Goal: Transaction & Acquisition: Subscribe to service/newsletter

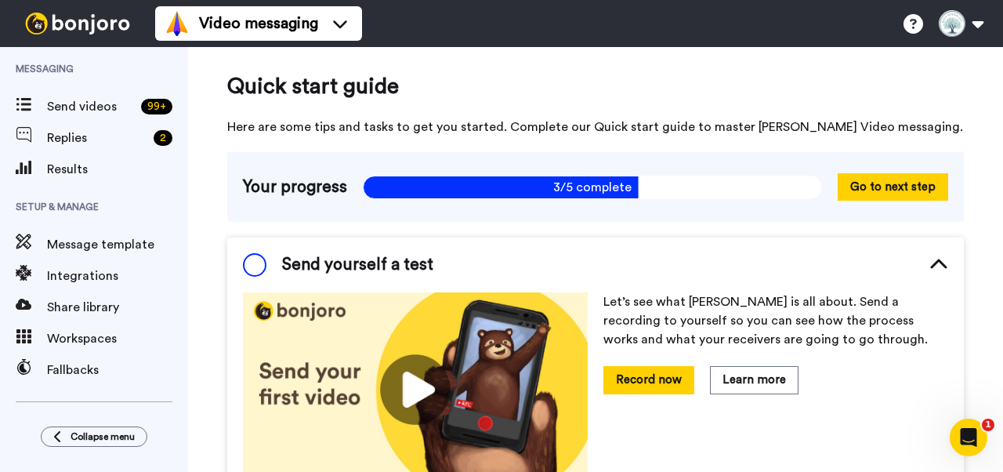
scroll to position [115, 0]
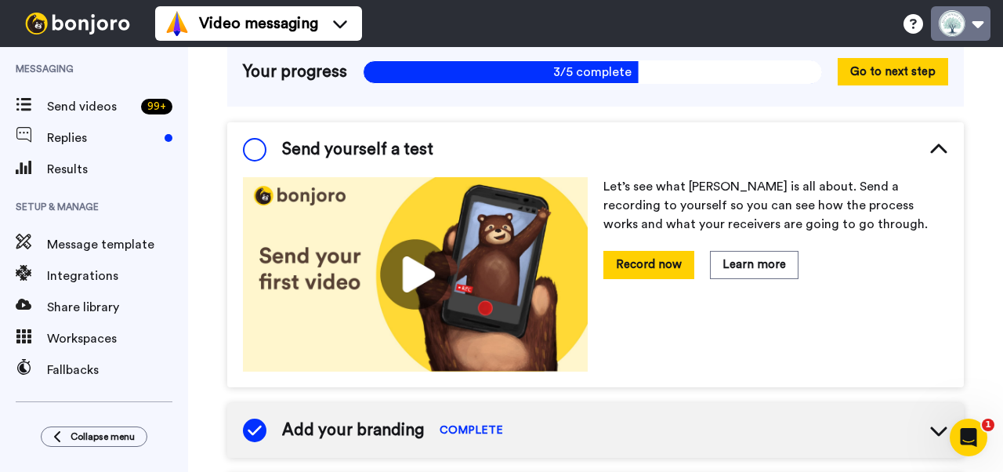
click at [973, 27] on button at bounding box center [961, 23] width 60 height 34
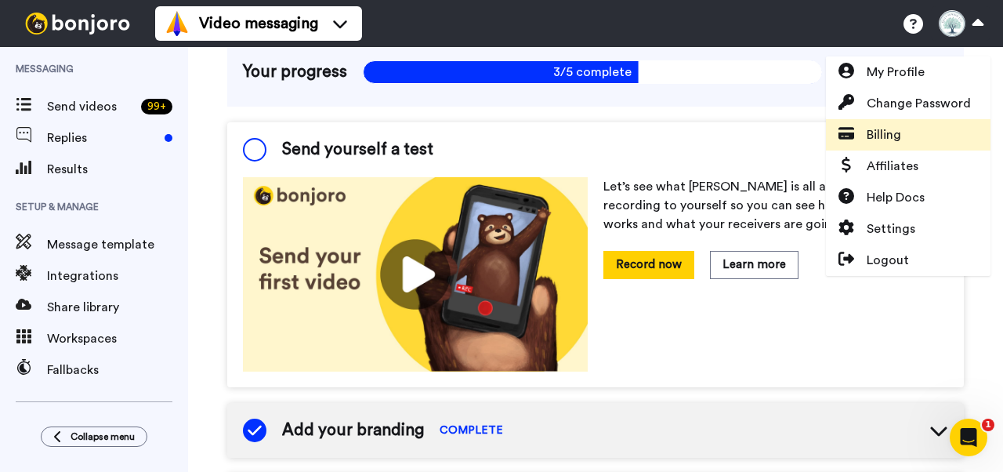
click at [929, 132] on link "Billing" at bounding box center [908, 134] width 165 height 31
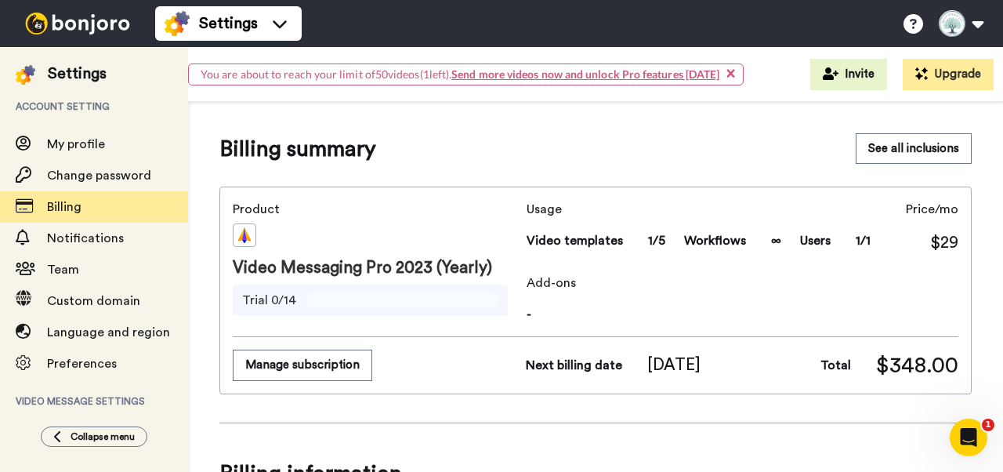
click at [633, 78] on link "Send more videos now and unlock Pro features [DATE]" at bounding box center [585, 73] width 268 height 13
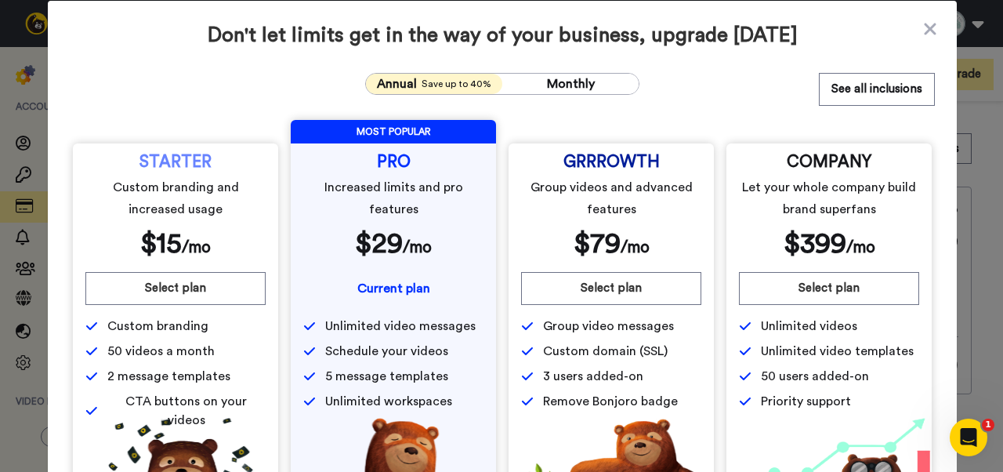
click at [390, 288] on span "Current plan" at bounding box center [393, 288] width 73 height 13
click at [544, 81] on button "Monthly" at bounding box center [570, 84] width 136 height 20
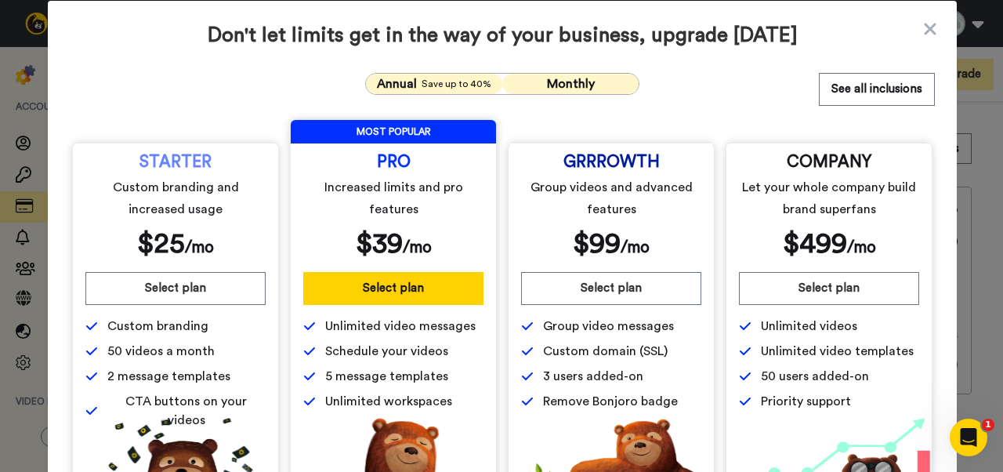
click at [451, 80] on span "Save up to 40%" at bounding box center [457, 84] width 70 height 13
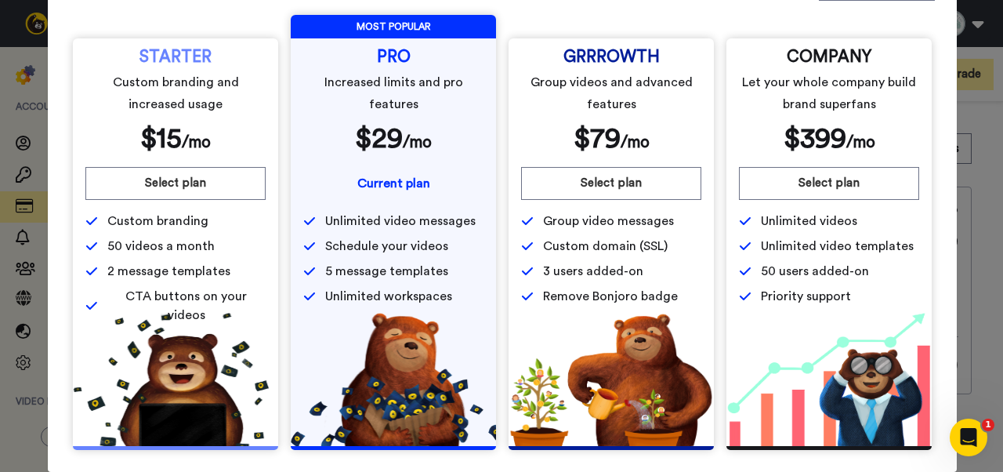
scroll to position [105, 0]
click at [382, 143] on span "$ 29" at bounding box center [379, 139] width 48 height 28
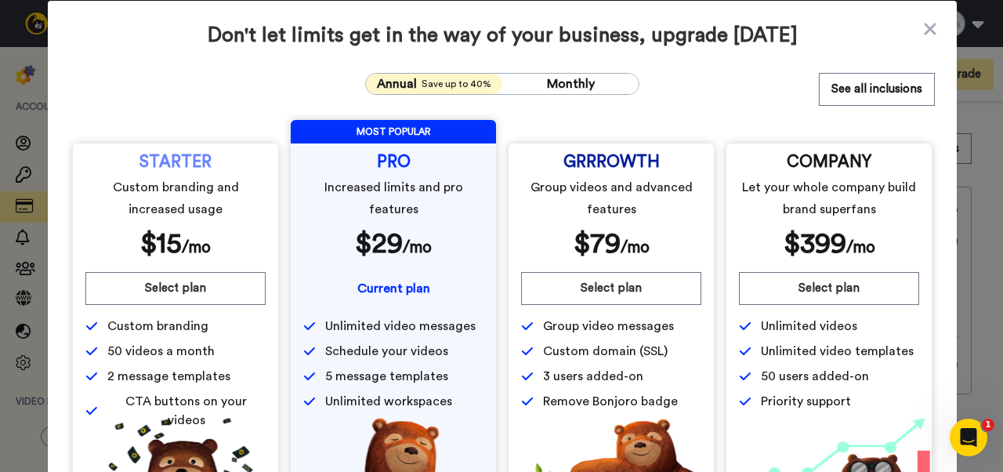
scroll to position [0, 0]
click at [930, 30] on icon at bounding box center [930, 29] width 12 height 12
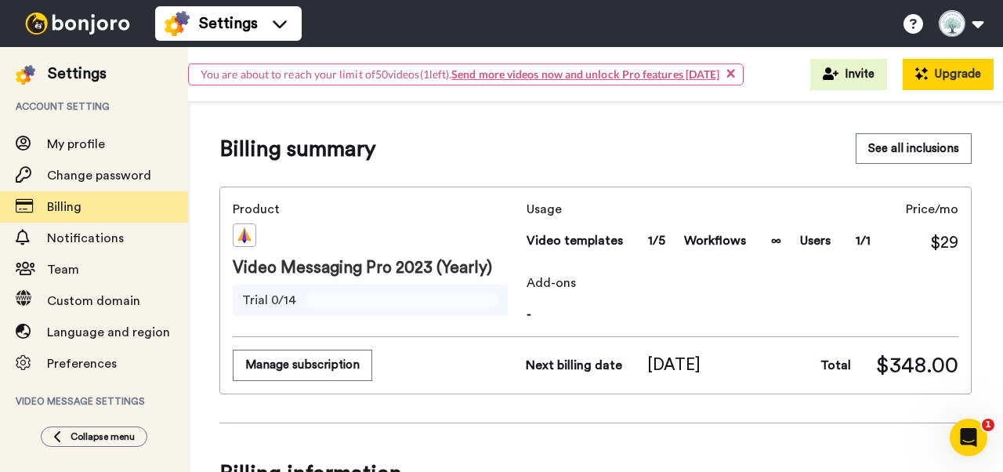
click at [944, 79] on button "Upgrade" at bounding box center [948, 74] width 91 height 31
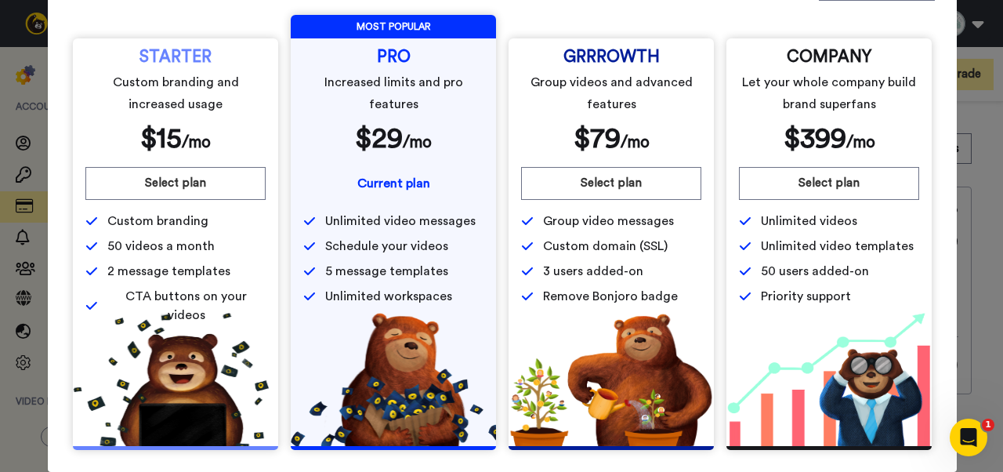
scroll to position [105, 0]
click at [393, 153] on span "$ 29" at bounding box center [379, 139] width 48 height 28
click at [368, 284] on div "Unlimited video messages Schedule your videos 5 message templates Unlimited wor…" at bounding box center [393, 259] width 180 height 94
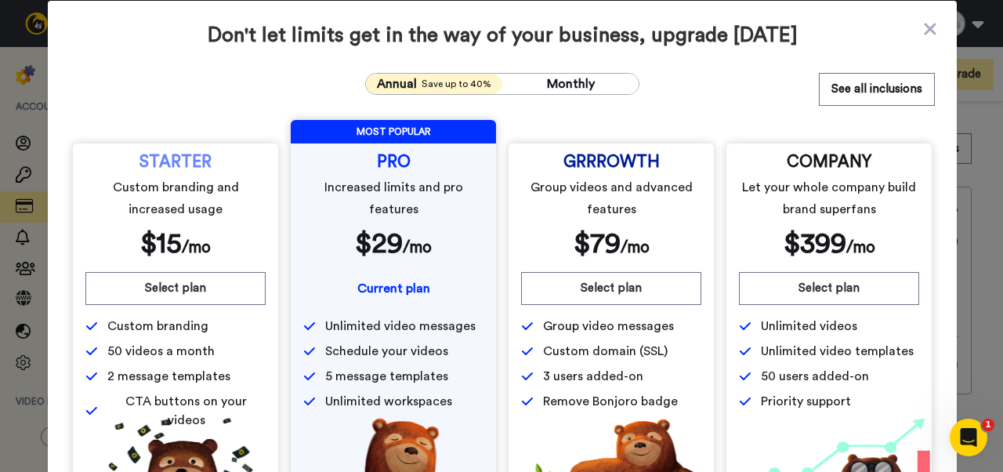
scroll to position [0, 0]
click at [389, 239] on span "$ 29" at bounding box center [379, 244] width 48 height 28
click at [928, 20] on icon at bounding box center [931, 29] width 16 height 19
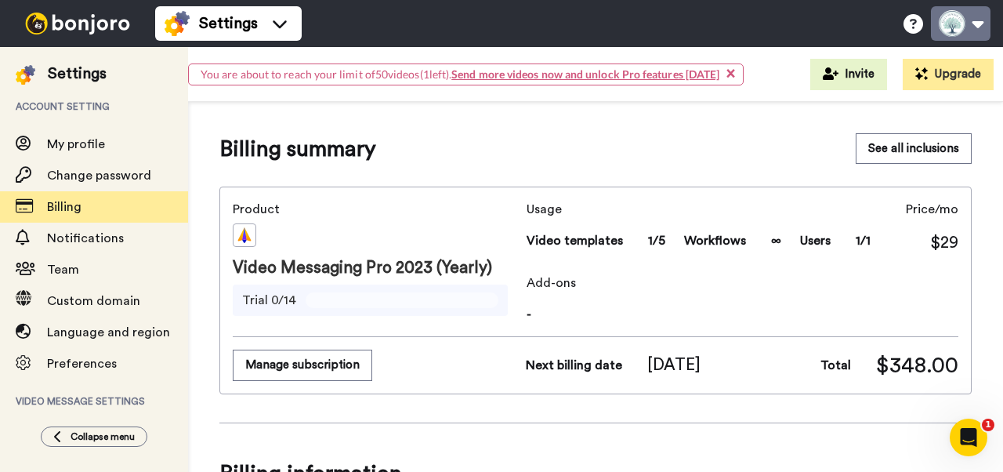
click at [975, 28] on button at bounding box center [961, 23] width 60 height 34
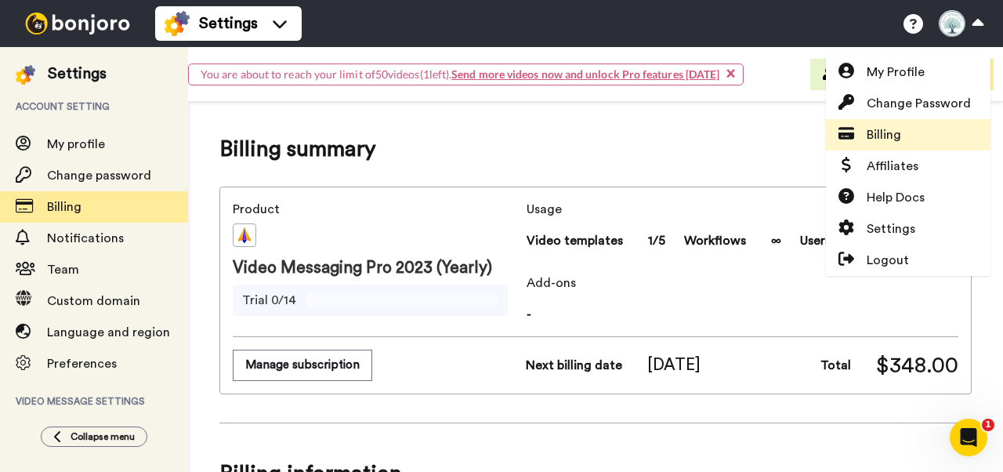
click at [891, 126] on span "Billing" at bounding box center [884, 134] width 34 height 19
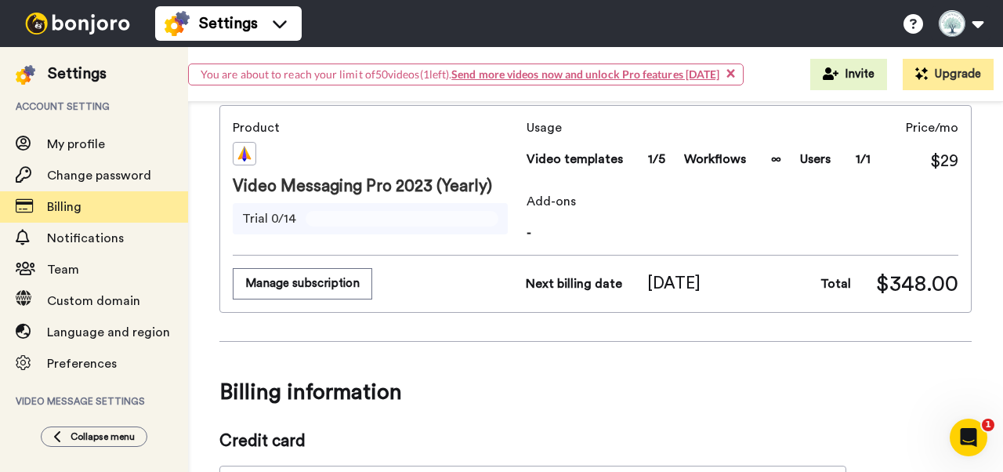
scroll to position [40, 0]
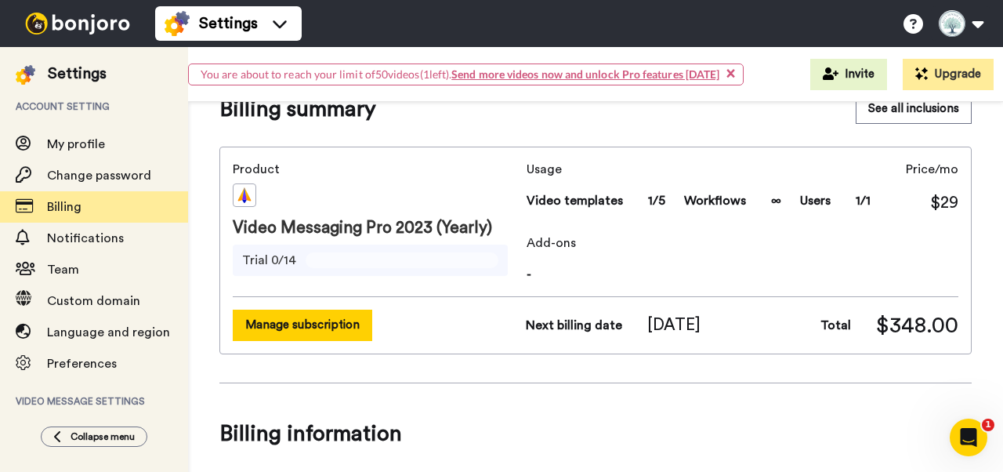
click at [289, 327] on button "Manage subscription" at bounding box center [303, 325] width 140 height 31
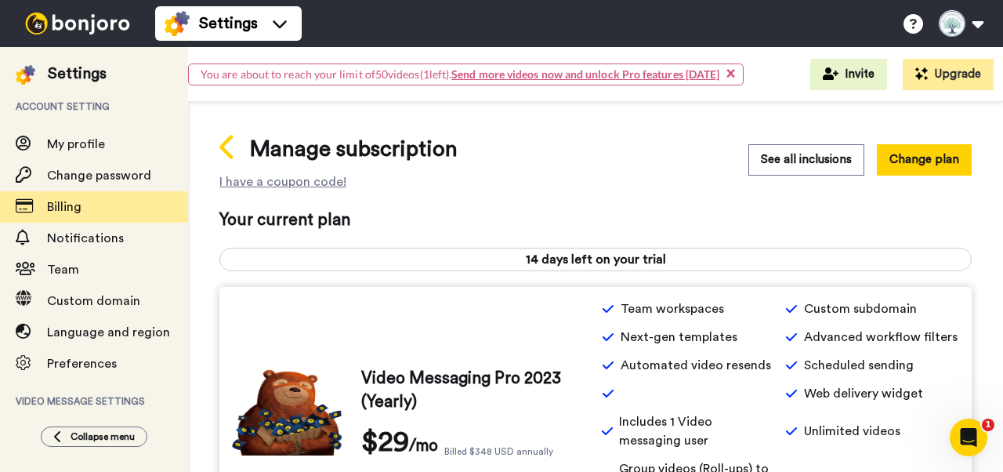
click at [224, 144] on icon at bounding box center [226, 147] width 14 height 24
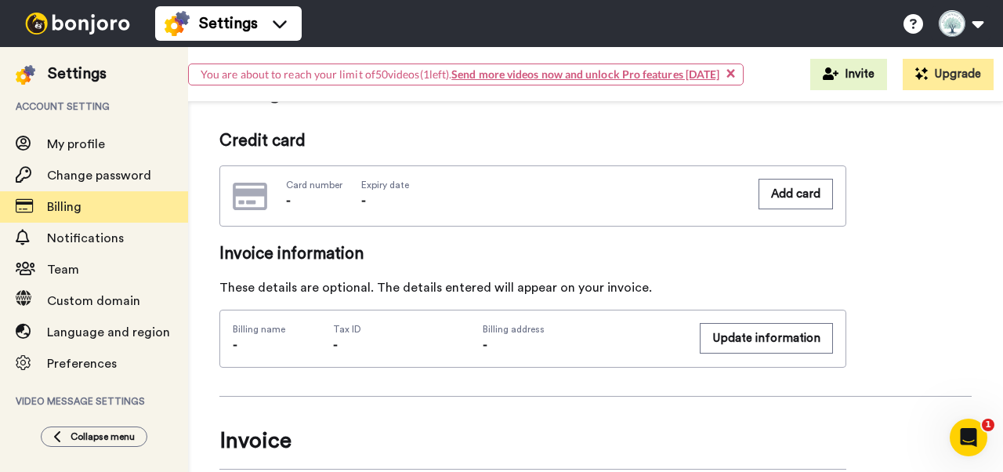
scroll to position [385, 0]
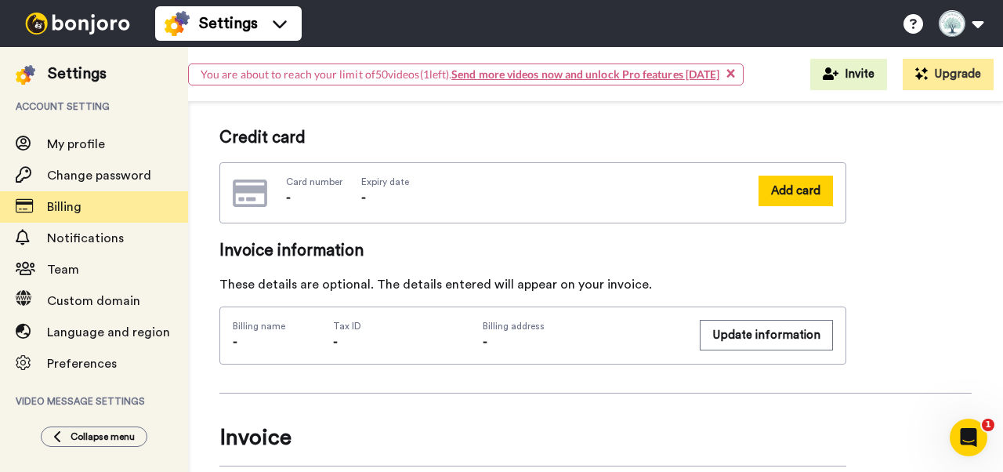
click at [790, 190] on button "Add card" at bounding box center [796, 191] width 74 height 31
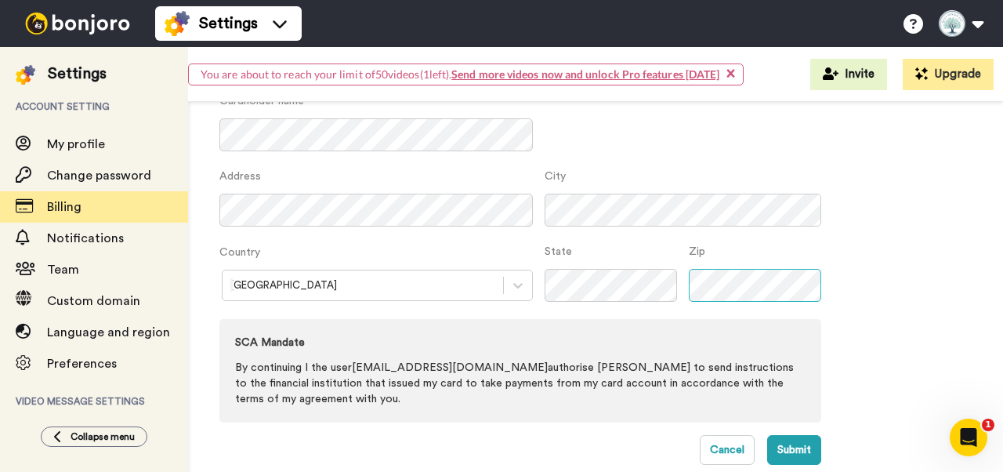
scroll to position [168, 0]
click at [797, 436] on button "Submit" at bounding box center [794, 451] width 54 height 30
click at [789, 436] on button "Submit" at bounding box center [794, 451] width 54 height 30
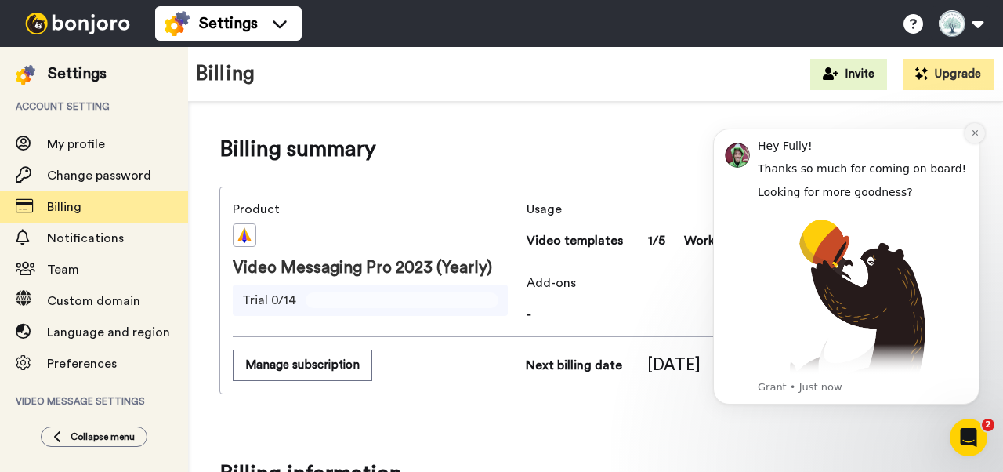
click at [973, 135] on icon "Dismiss notification" at bounding box center [974, 132] width 5 height 5
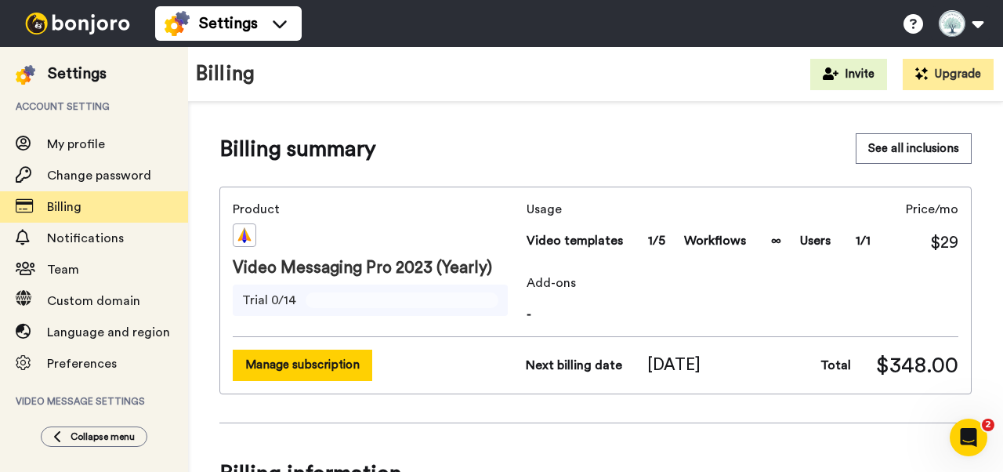
click at [334, 363] on button "Manage subscription" at bounding box center [303, 365] width 140 height 31
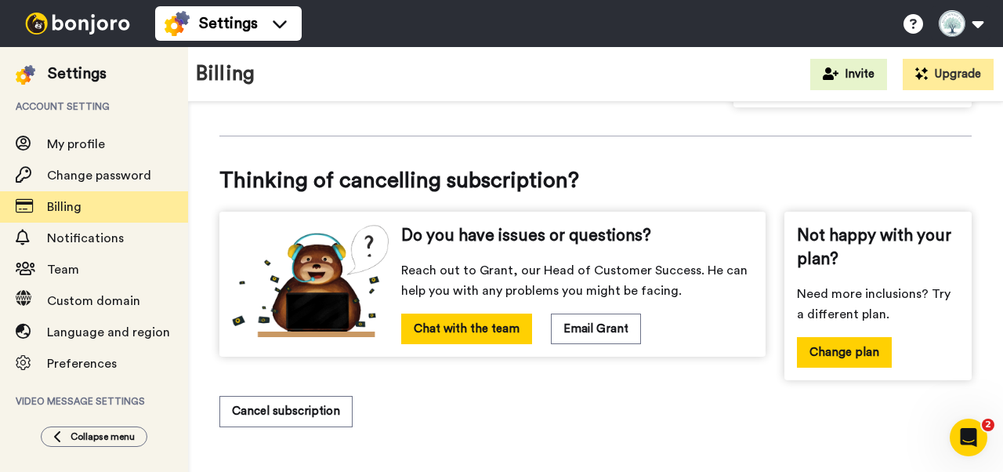
scroll to position [864, 0]
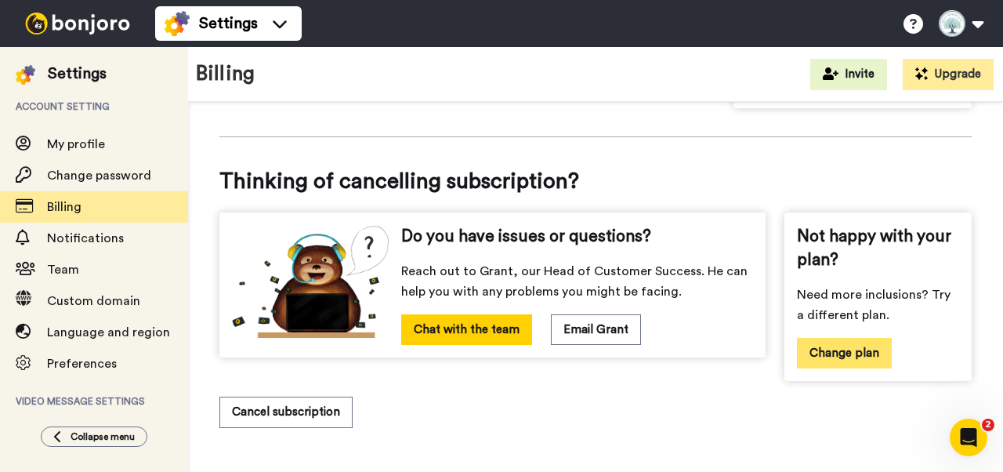
click at [828, 347] on button "Change plan" at bounding box center [844, 353] width 95 height 31
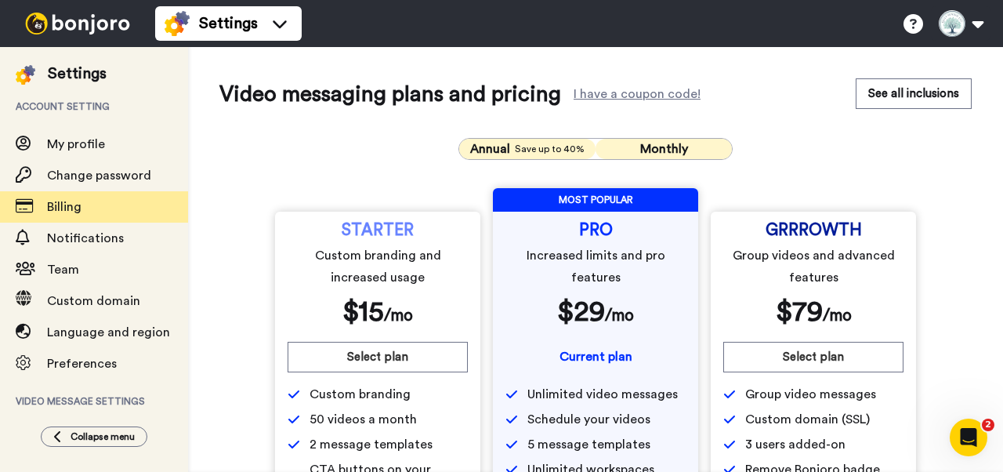
click at [669, 150] on span "Monthly" at bounding box center [664, 149] width 48 height 13
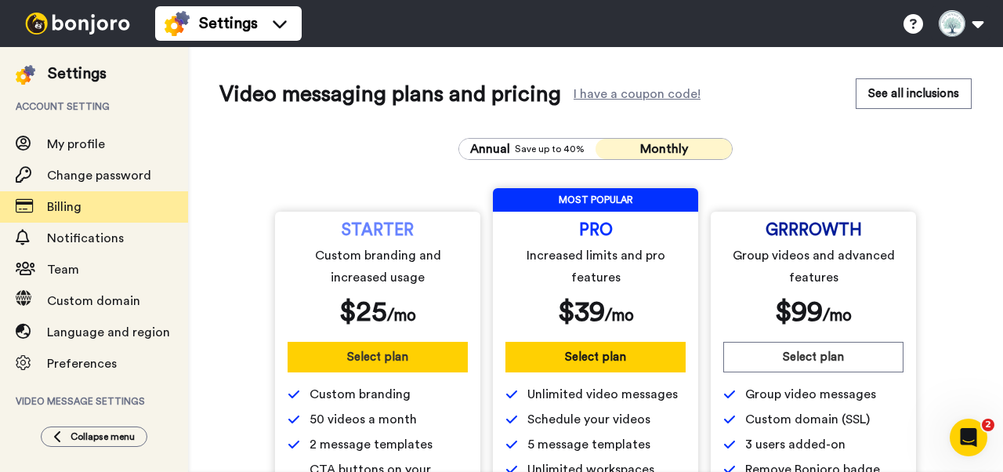
click at [365, 357] on button "Select plan" at bounding box center [378, 357] width 180 height 31
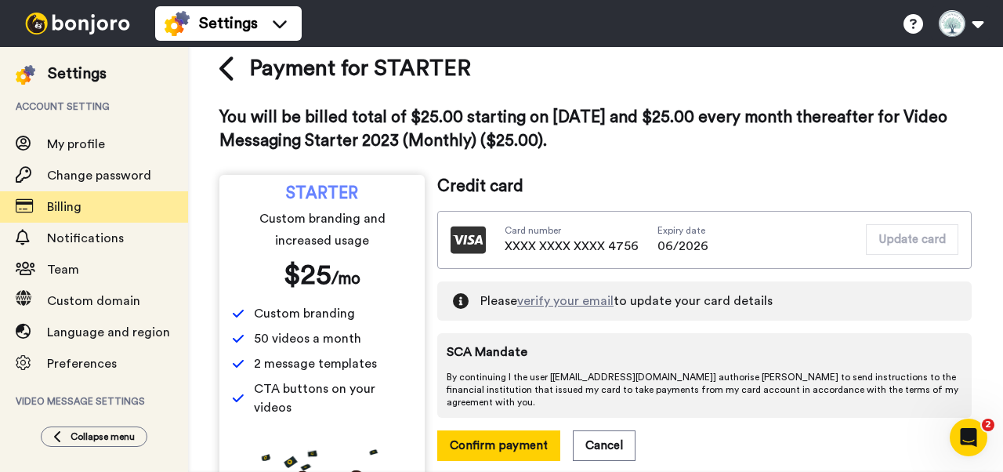
scroll to position [28, 0]
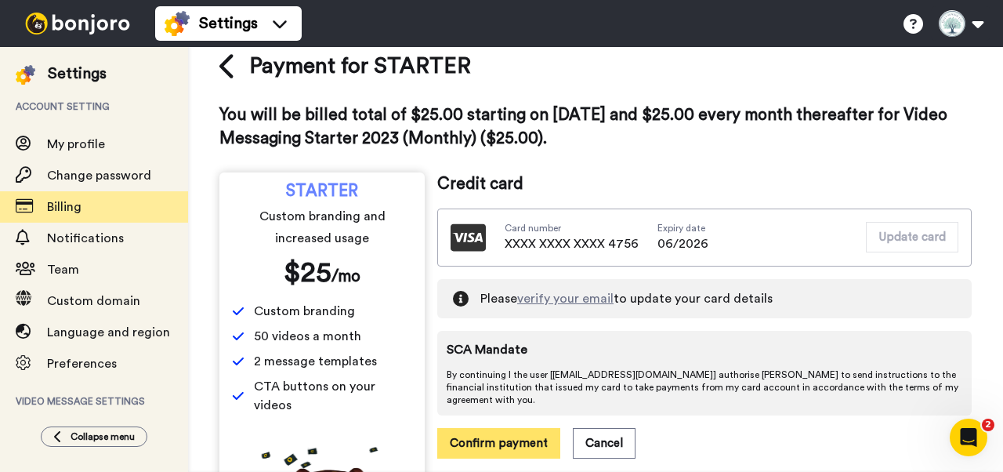
click at [506, 428] on button "Confirm payment" at bounding box center [498, 443] width 123 height 31
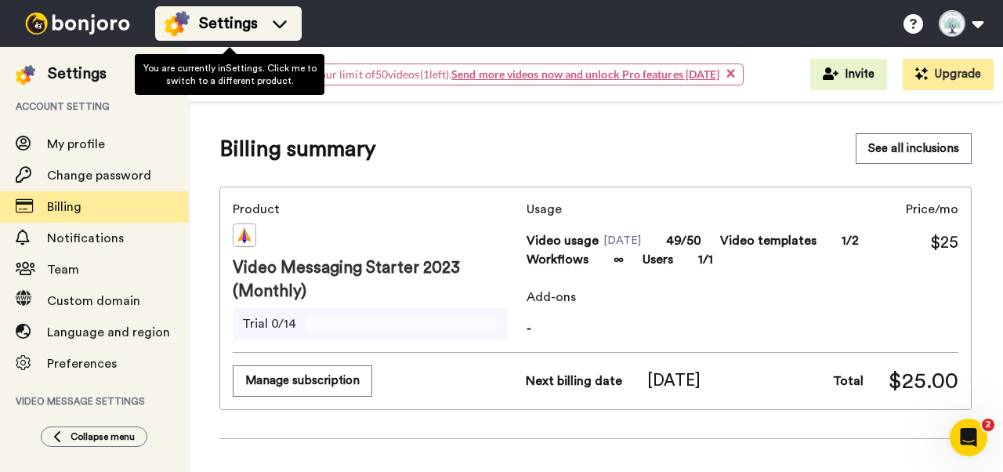
click at [264, 24] on div "Settings" at bounding box center [229, 23] width 128 height 25
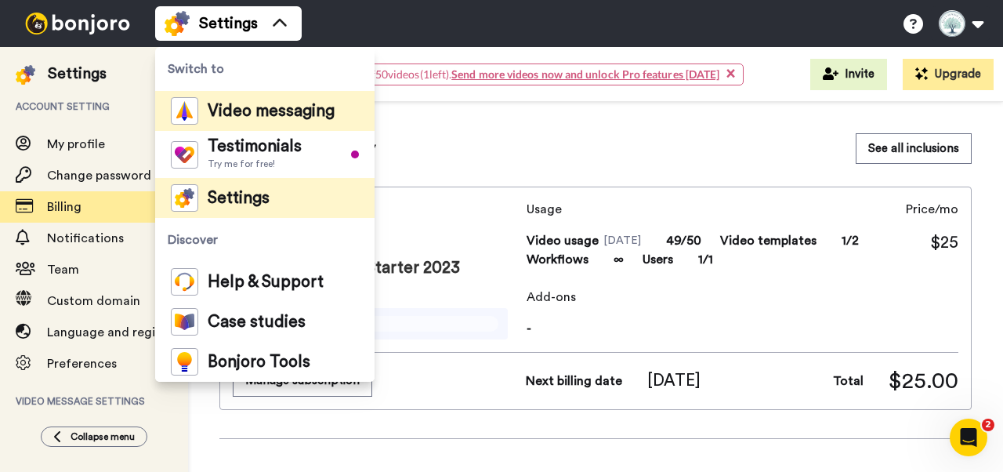
click at [253, 113] on span "Video messaging" at bounding box center [271, 111] width 127 height 16
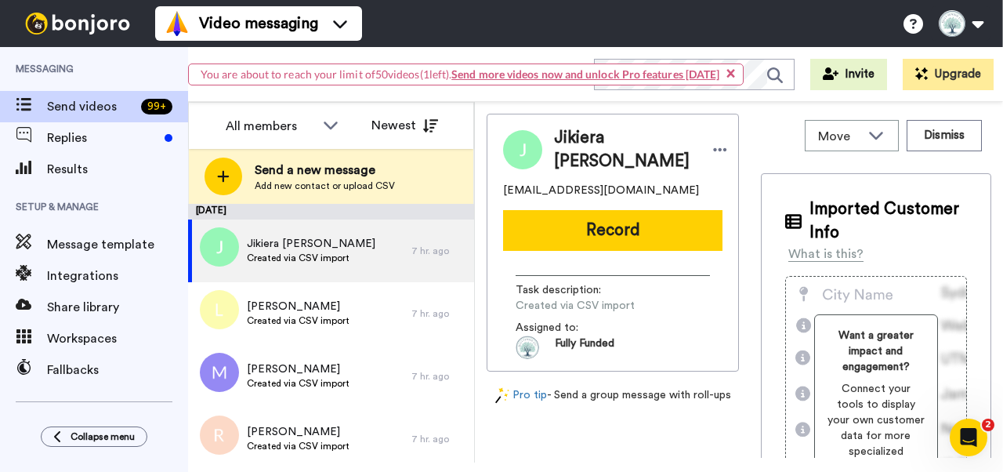
click at [541, 74] on link "Send more videos now and unlock Pro features [DATE]" at bounding box center [585, 73] width 268 height 13
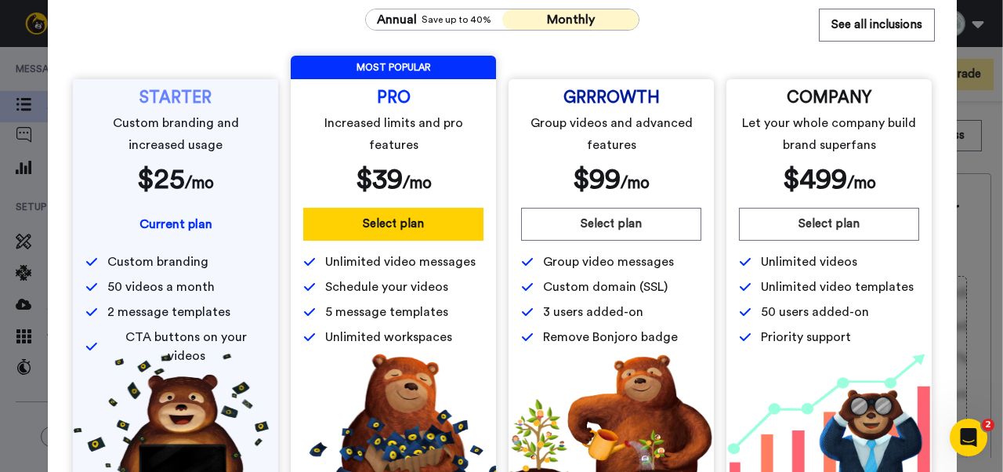
scroll to position [65, 0]
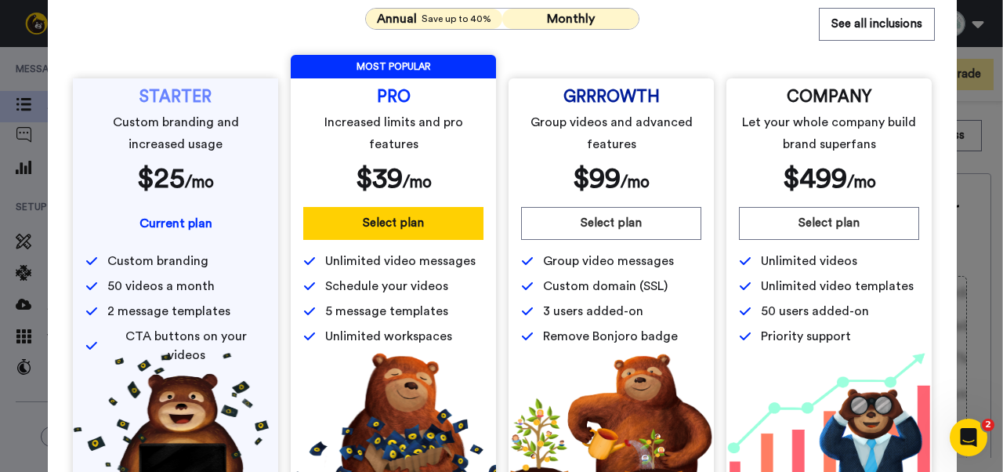
click at [433, 21] on span "Save up to 40%" at bounding box center [457, 19] width 70 height 13
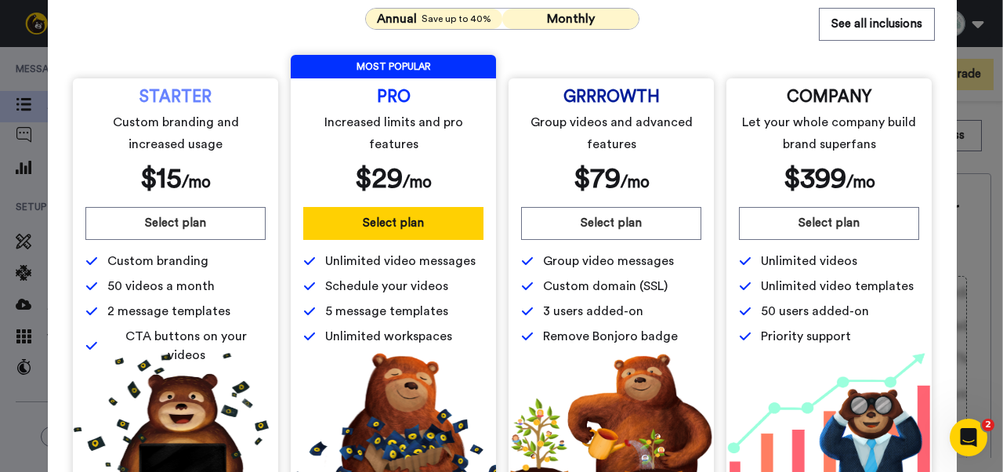
click at [549, 13] on span "Monthly" at bounding box center [571, 19] width 48 height 13
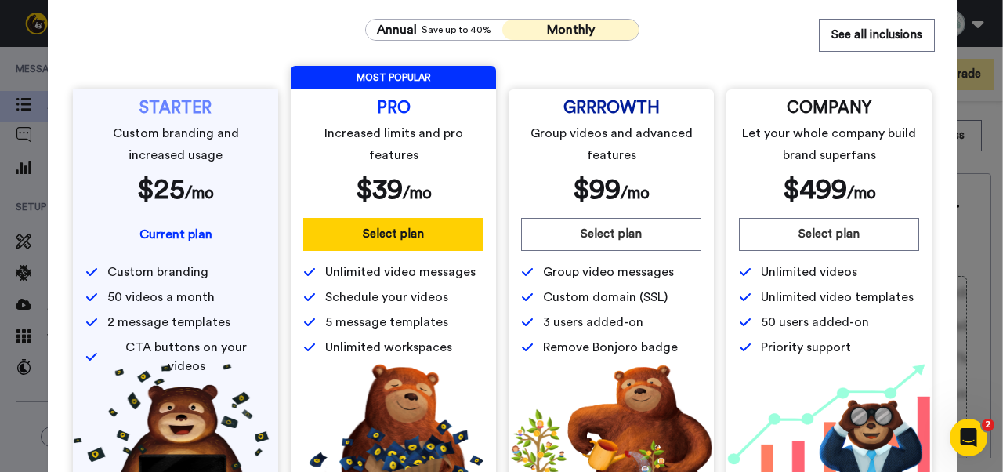
scroll to position [48, 0]
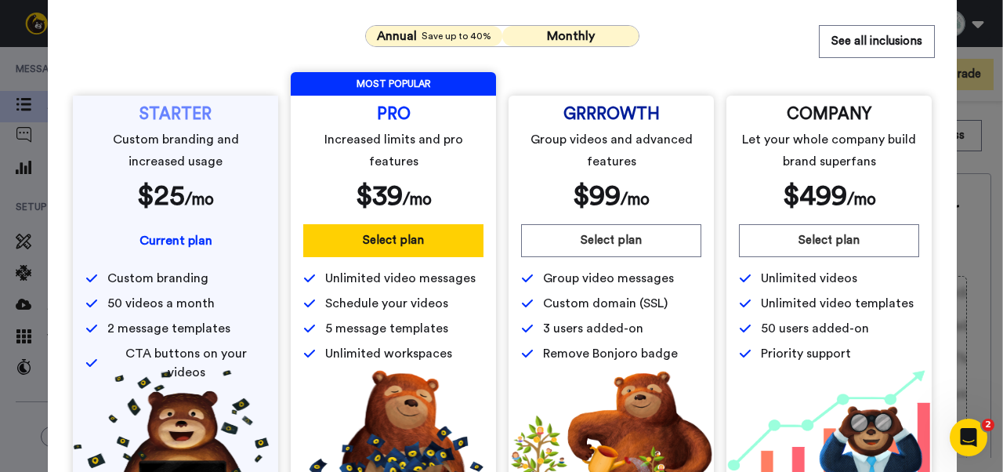
click at [437, 34] on span "Save up to 40%" at bounding box center [457, 36] width 70 height 13
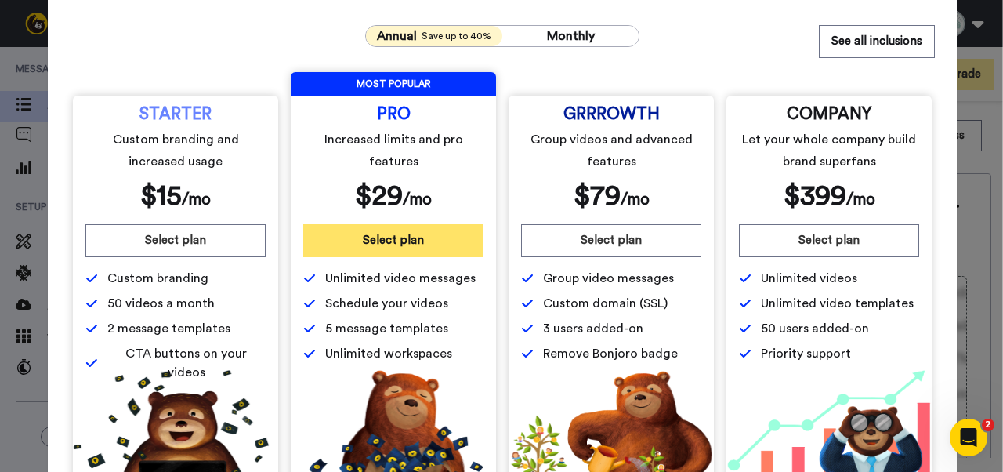
click at [404, 246] on button "Select plan" at bounding box center [393, 240] width 180 height 33
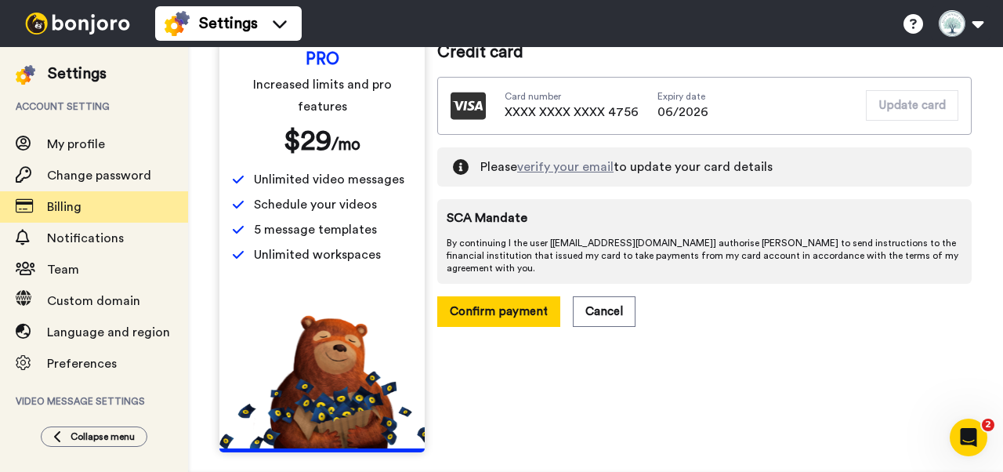
scroll to position [153, 0]
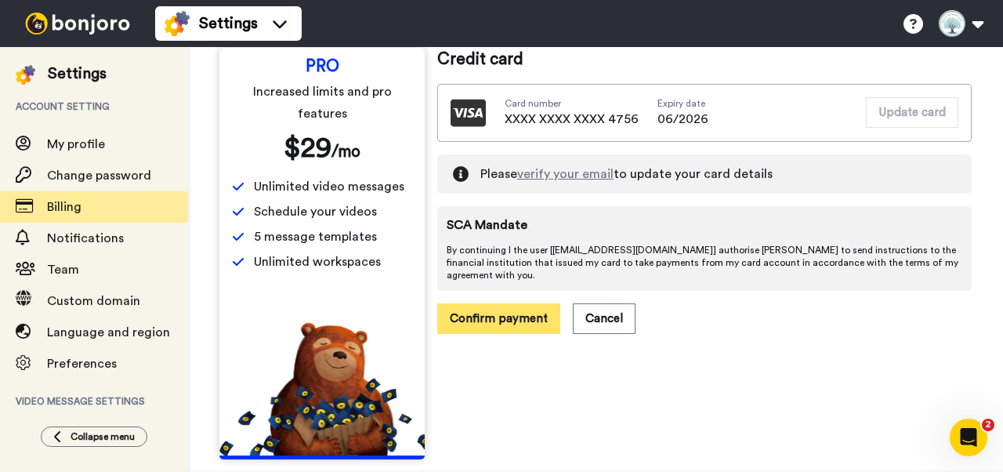
click at [498, 308] on button "Confirm payment" at bounding box center [498, 318] width 123 height 31
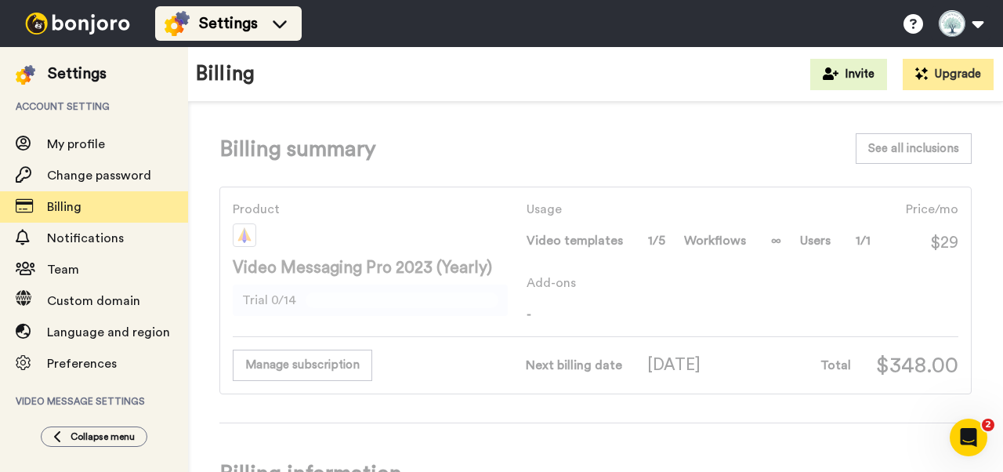
click at [270, 28] on icon at bounding box center [279, 24] width 25 height 16
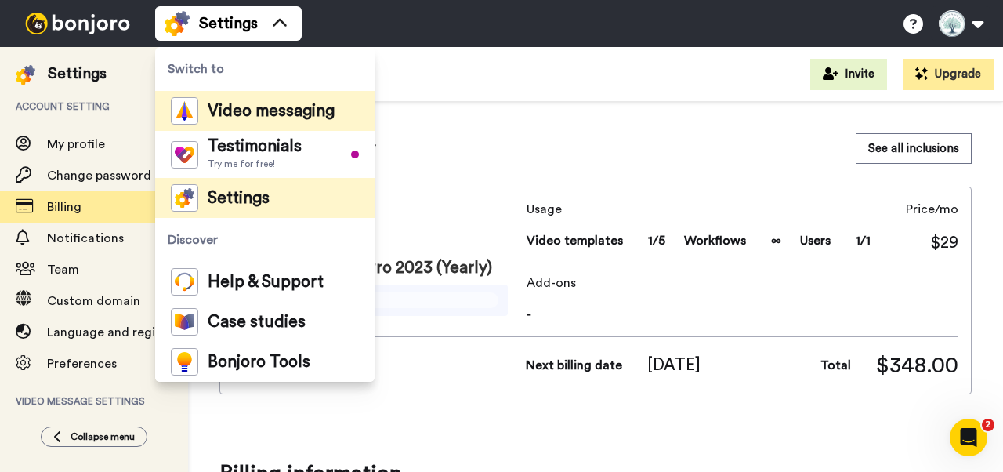
click at [257, 116] on span "Video messaging" at bounding box center [271, 111] width 127 height 16
